Goal: Task Accomplishment & Management: Use online tool/utility

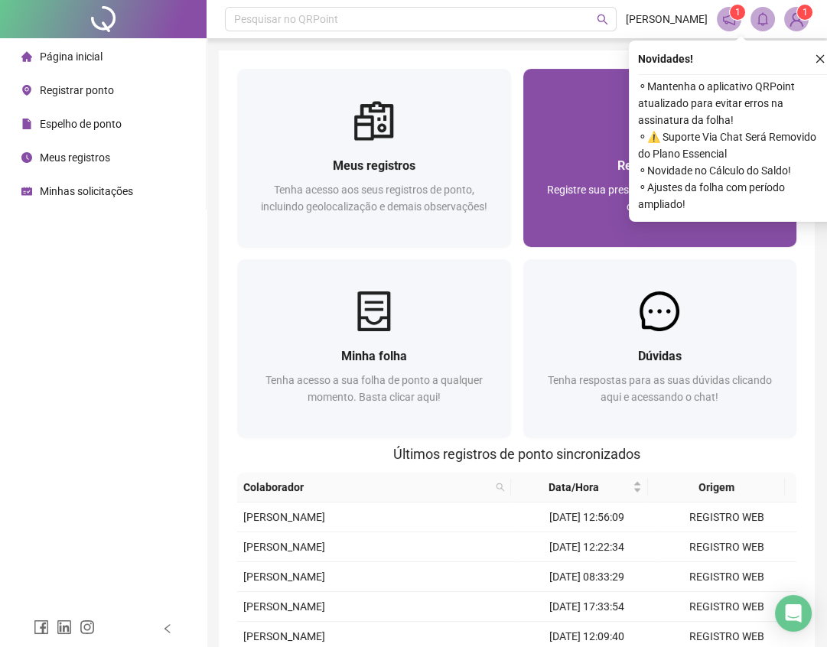
click at [548, 81] on div "Registrar ponto Registre sua presença com rapidez e segurança clicando aqui!" at bounding box center [660, 158] width 274 height 178
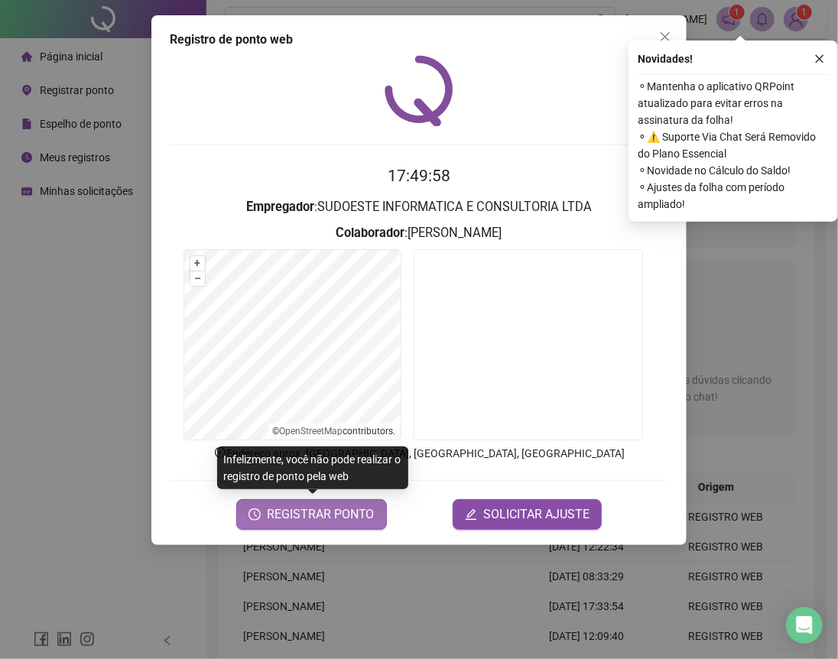
click at [320, 517] on span "REGISTRAR PONTO" at bounding box center [321, 515] width 108 height 18
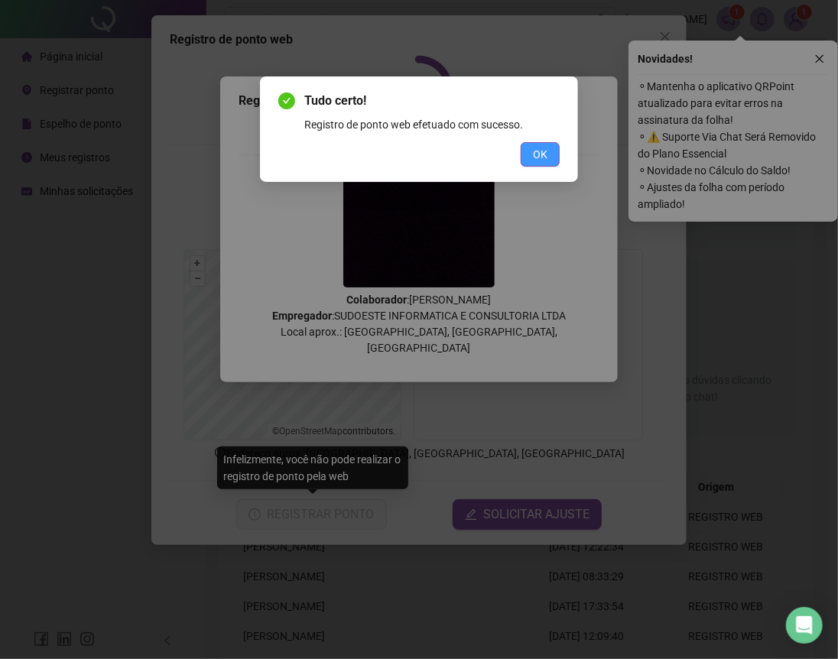
click at [548, 155] on button "OK" at bounding box center [540, 154] width 39 height 24
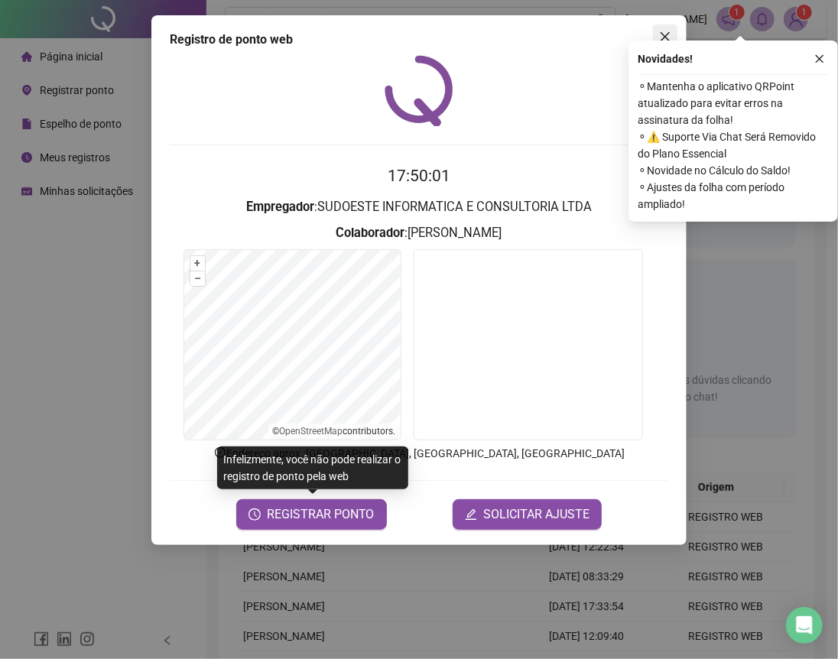
click at [666, 34] on icon "close" at bounding box center [665, 37] width 12 height 12
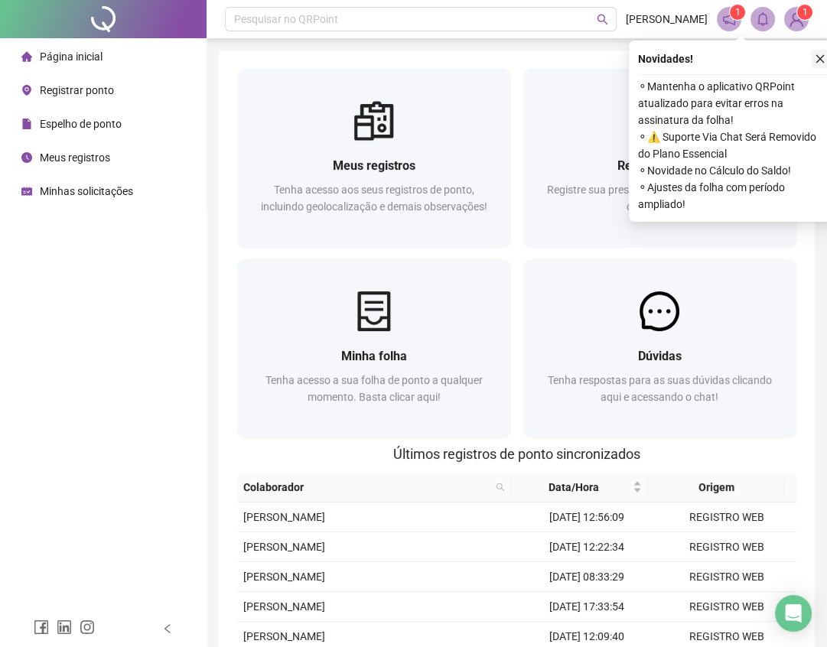
click at [823, 61] on icon "close" at bounding box center [820, 59] width 11 height 11
